Goal: Transaction & Acquisition: Download file/media

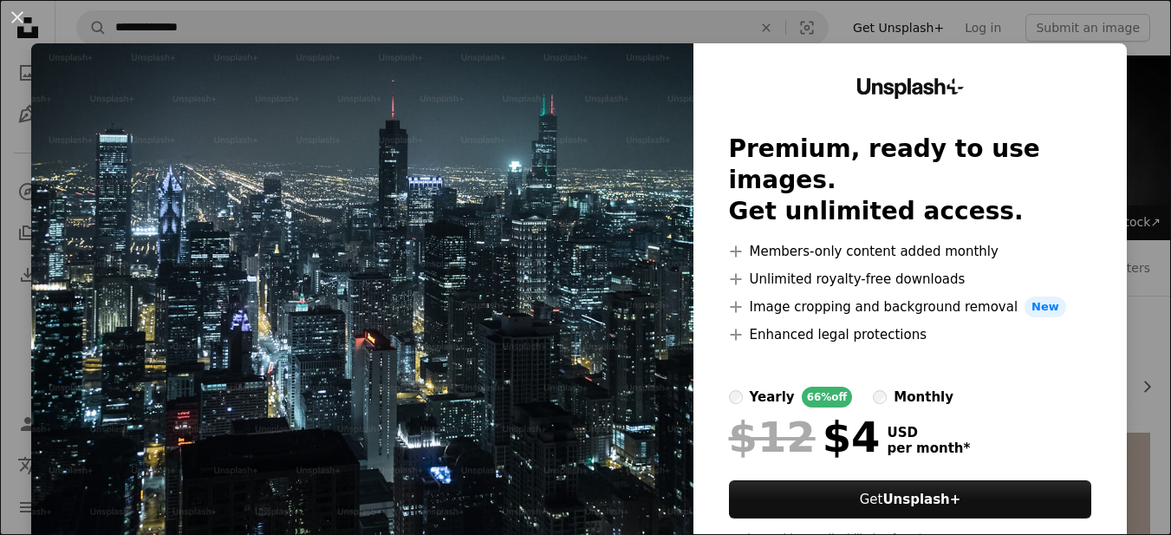
scroll to position [802, 0]
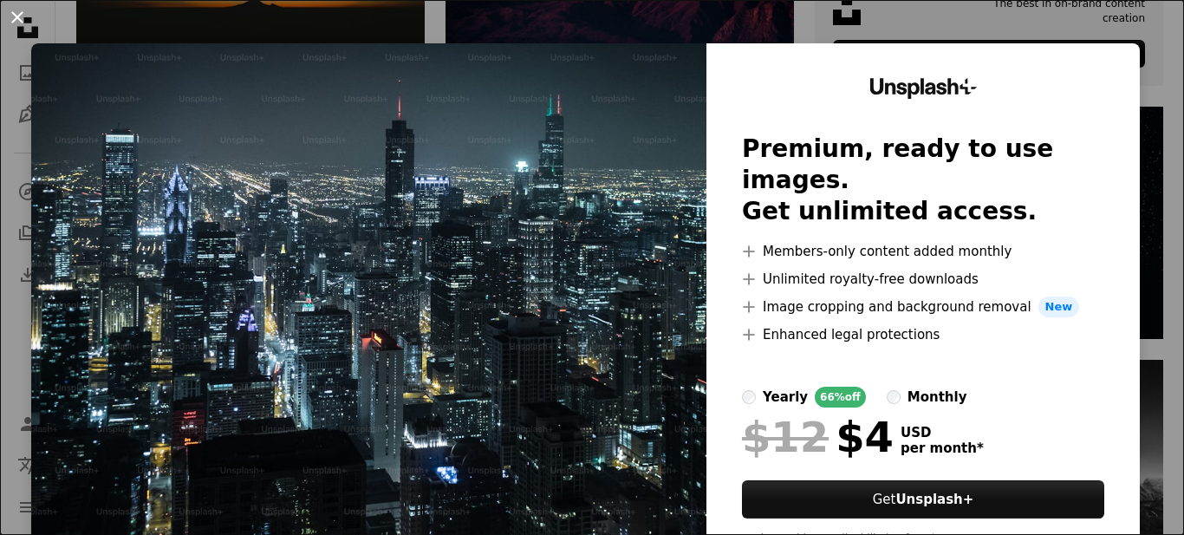
click at [17, 12] on button "An X shape" at bounding box center [17, 17] width 21 height 21
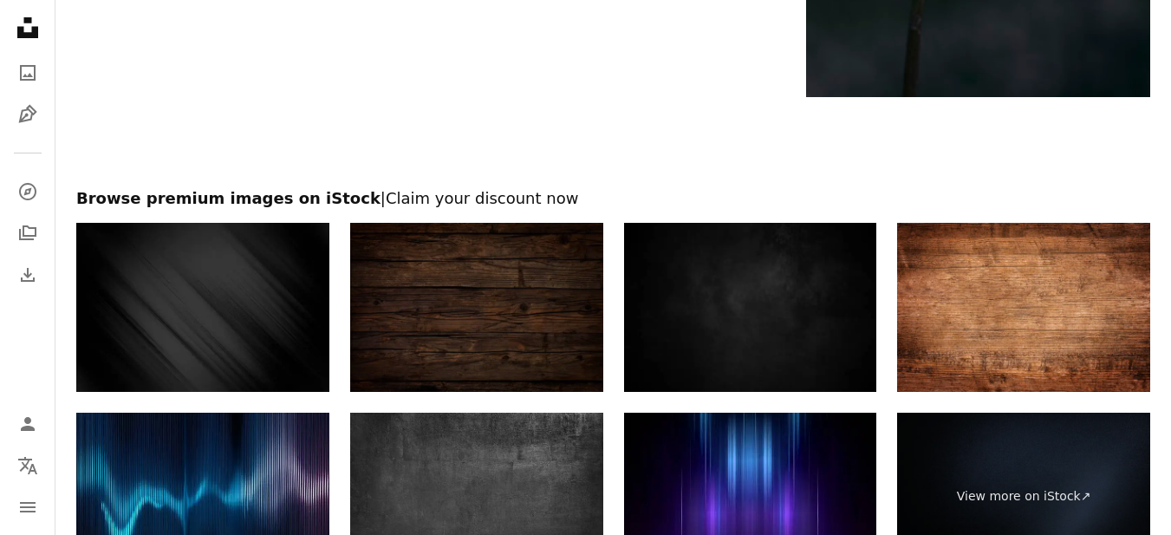
scroll to position [3233, 0]
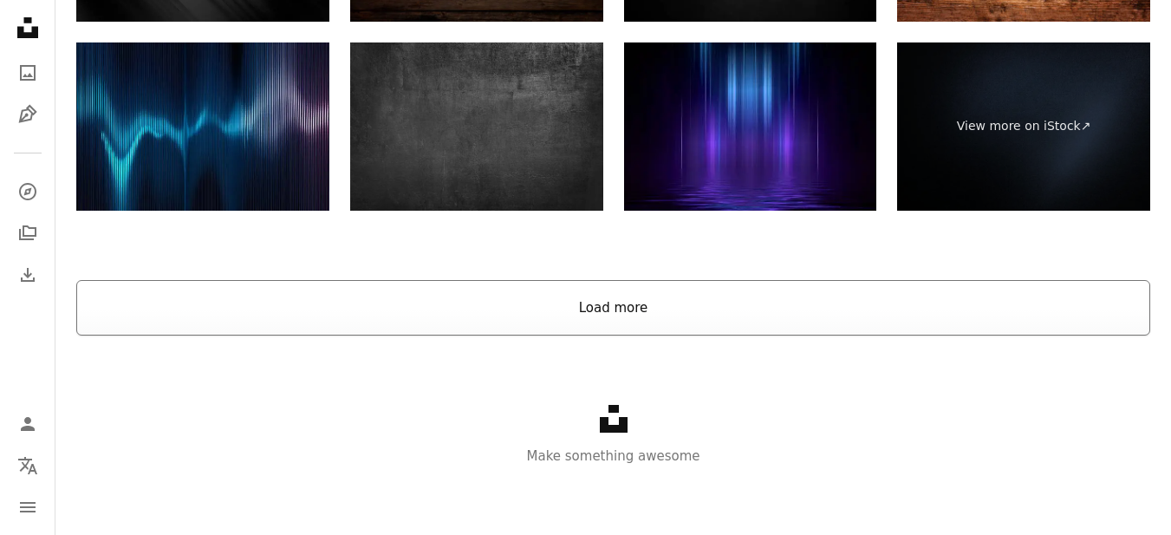
click at [588, 302] on button "Load more" at bounding box center [613, 307] width 1074 height 55
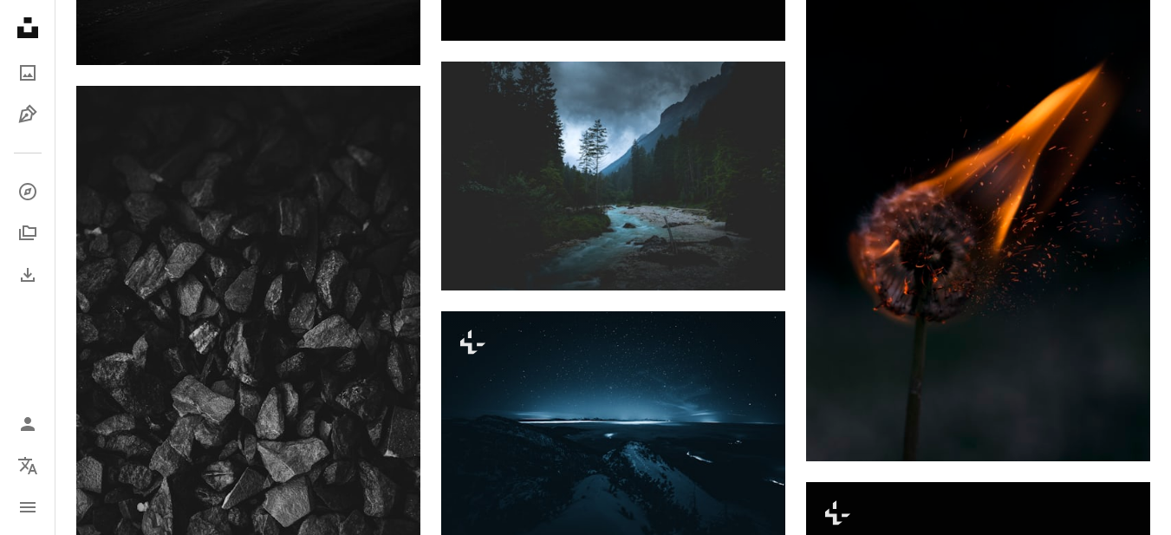
scroll to position [2367, 0]
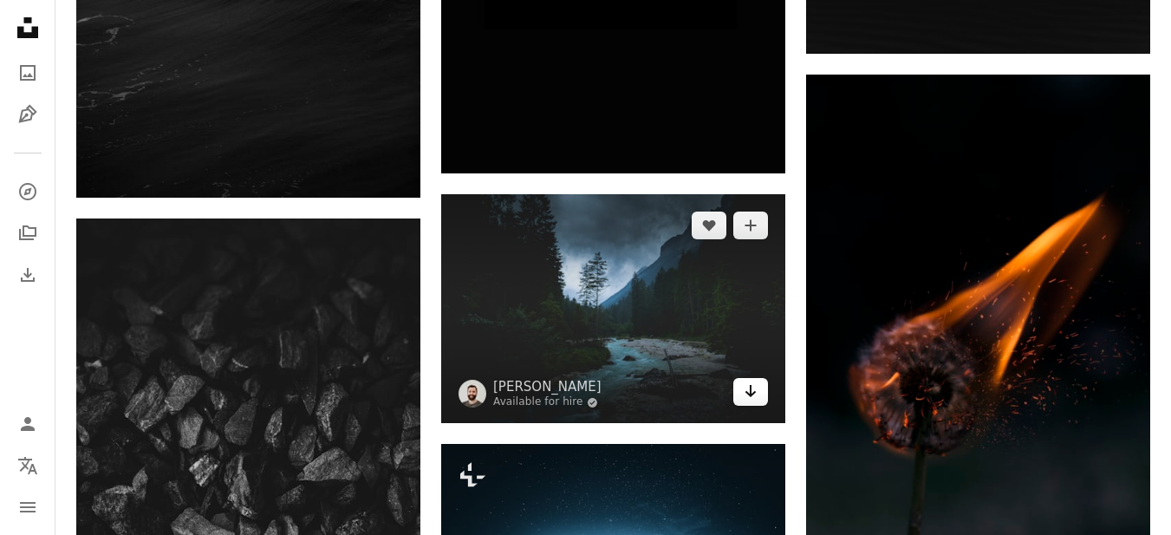
click at [746, 389] on icon "Arrow pointing down" at bounding box center [751, 390] width 14 height 21
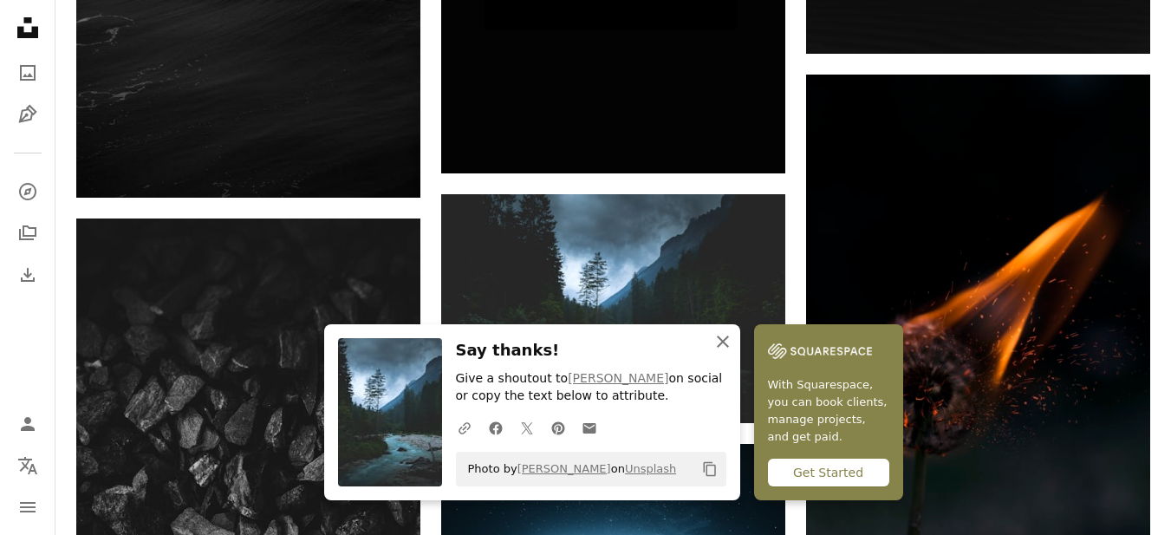
click at [724, 338] on icon "An X shape" at bounding box center [722, 341] width 21 height 21
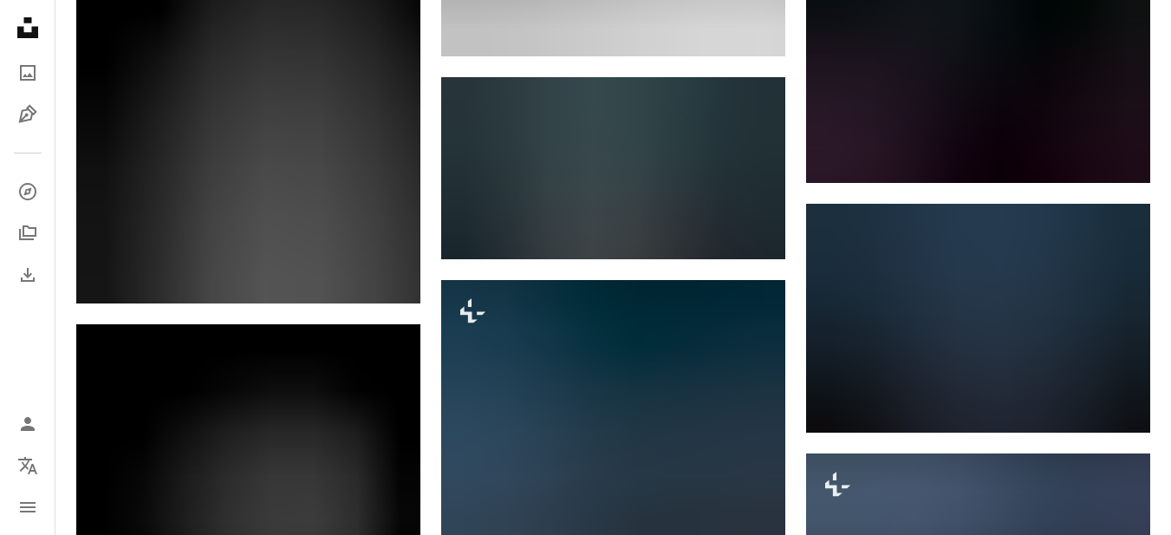
scroll to position [4280, 0]
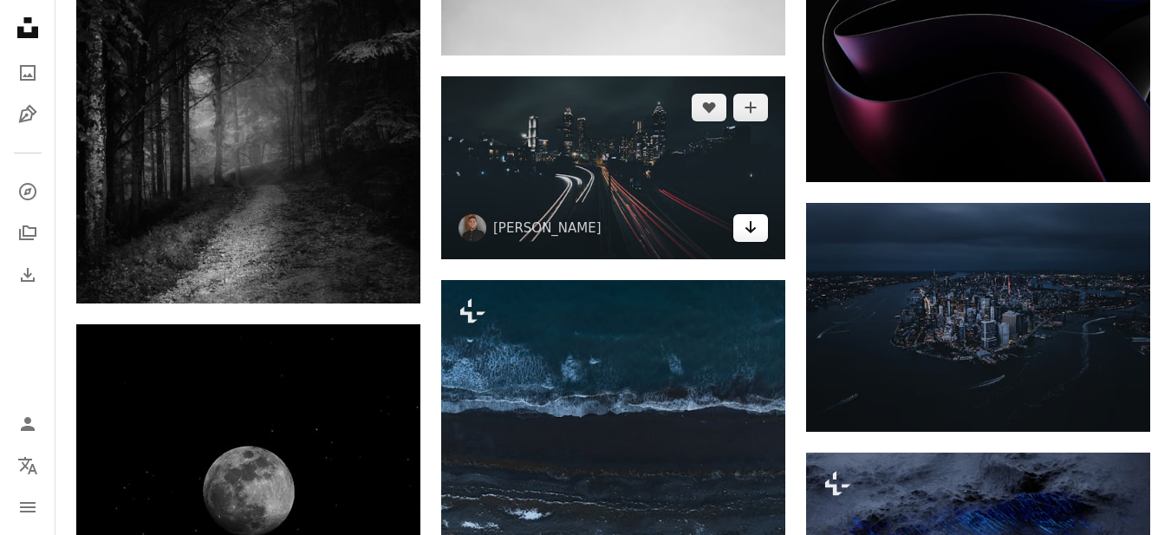
click at [743, 230] on link "Arrow pointing down" at bounding box center [750, 228] width 35 height 28
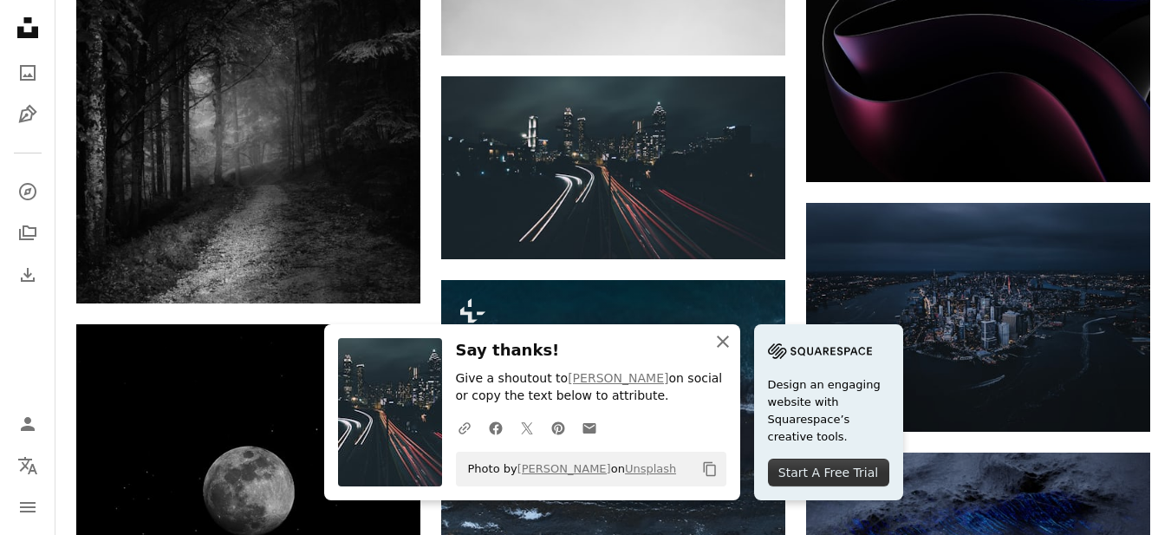
click at [718, 343] on icon "An X shape" at bounding box center [722, 341] width 21 height 21
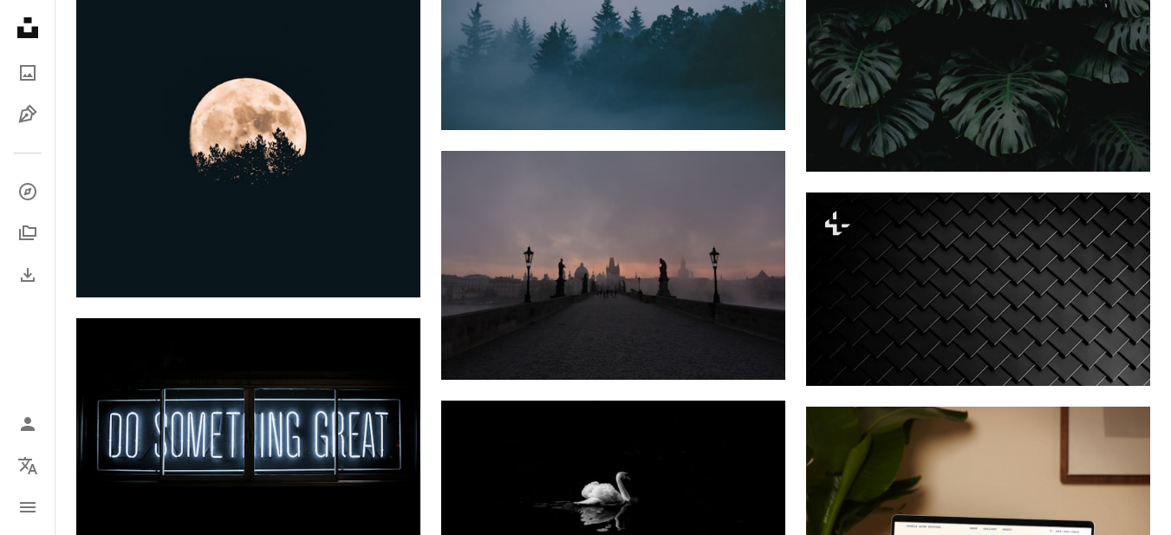
scroll to position [5774, 0]
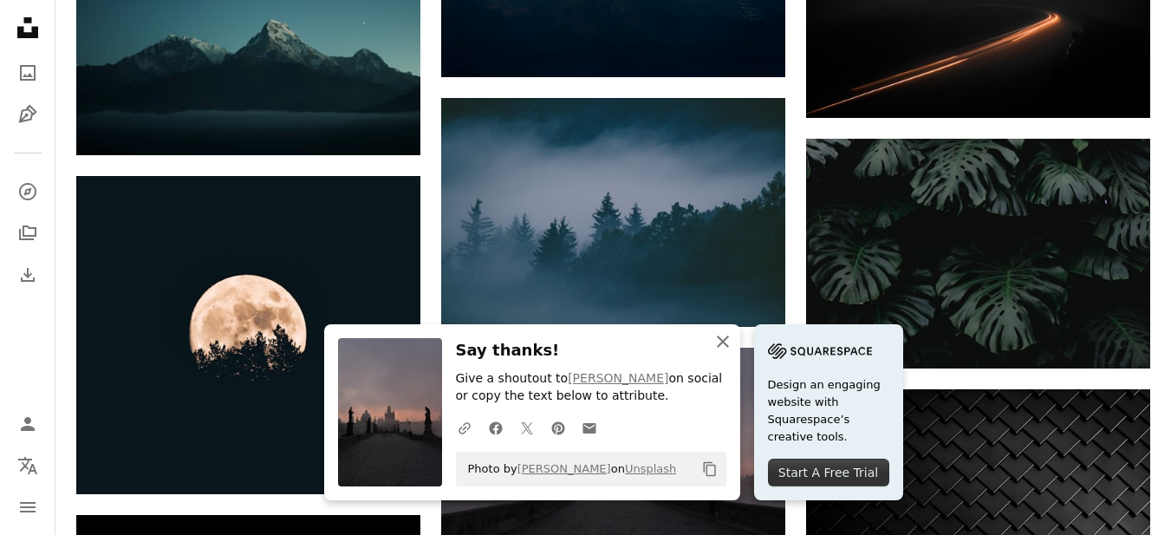
click at [717, 338] on icon "An X shape" at bounding box center [722, 341] width 21 height 21
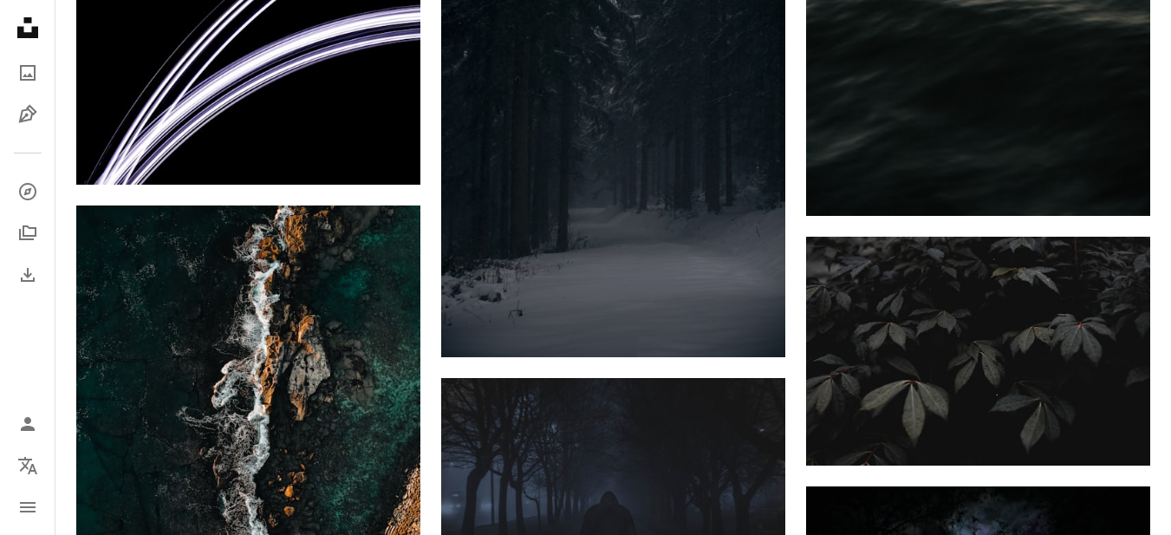
scroll to position [10940, 0]
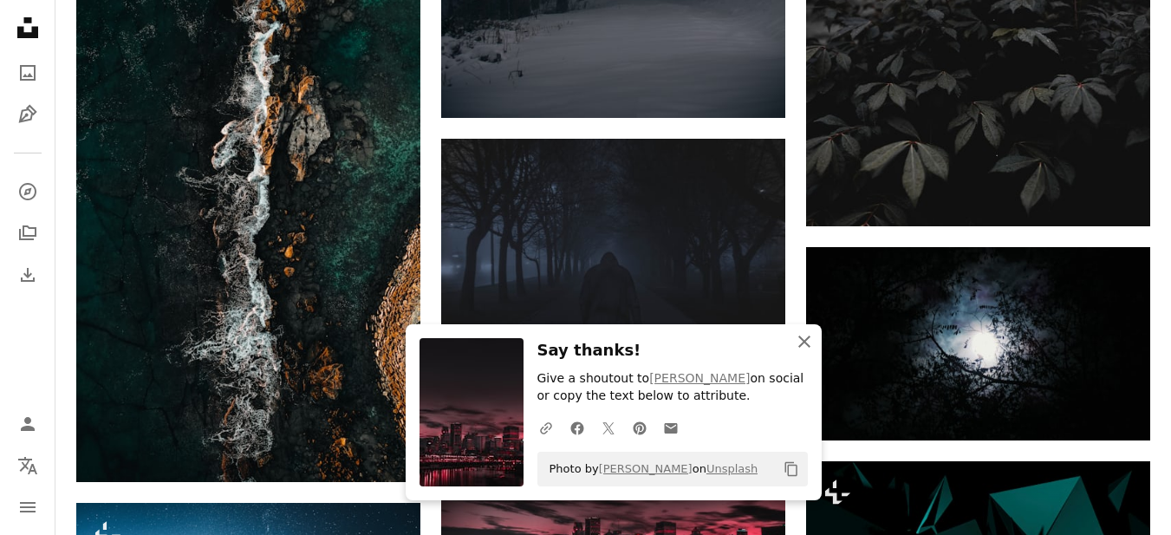
click at [798, 340] on icon "An X shape" at bounding box center [804, 341] width 21 height 21
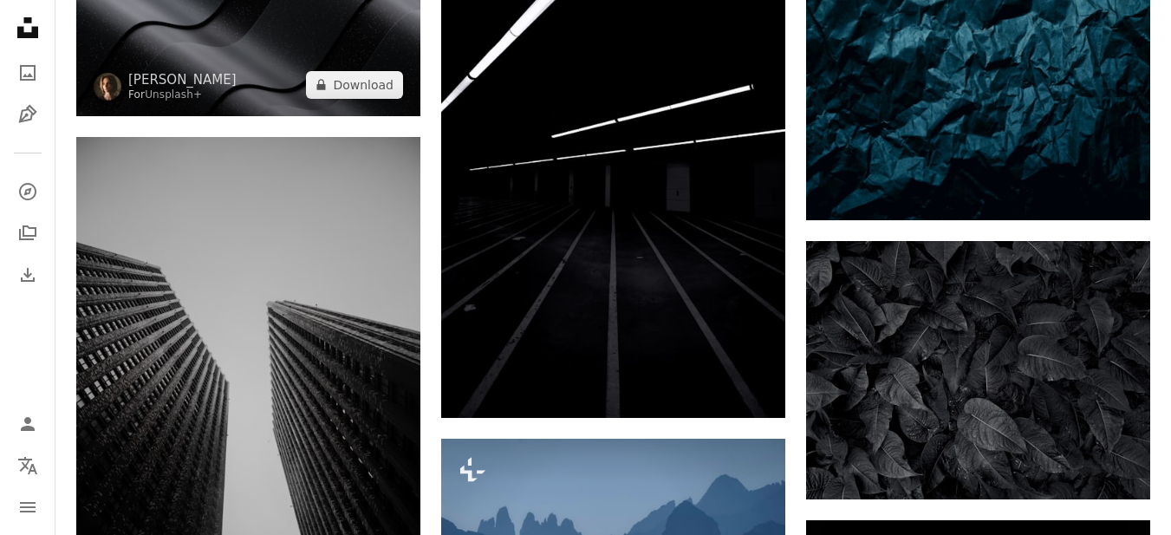
scroll to position [18597, 0]
